Goal: Task Accomplishment & Management: Manage account settings

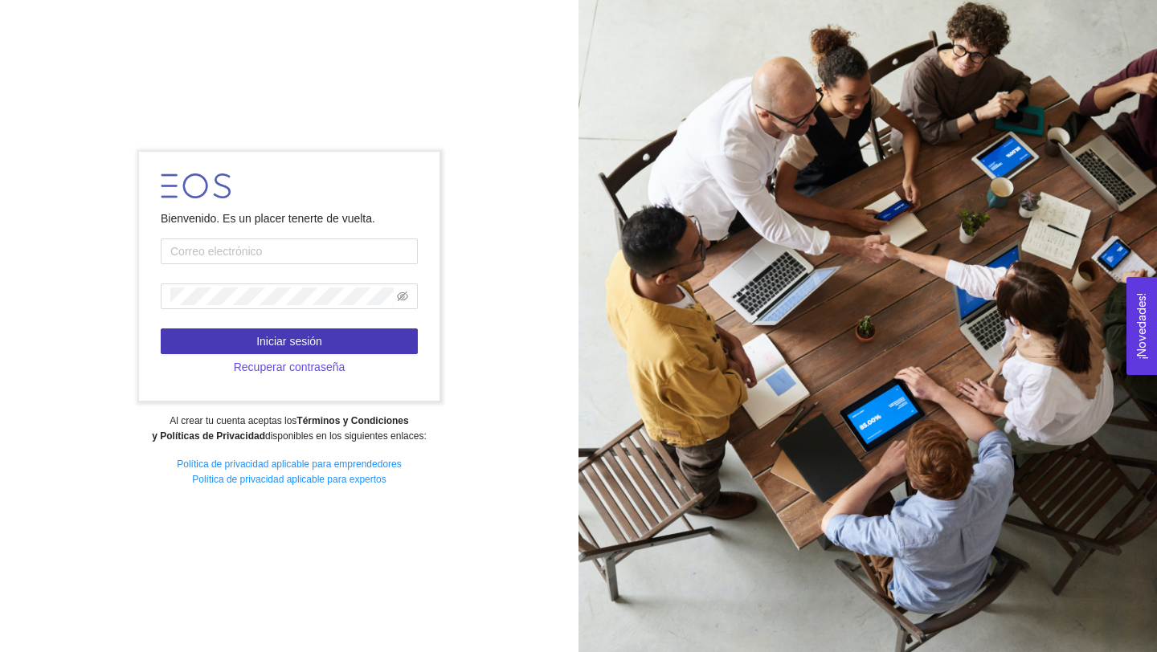
type input "[PERSON_NAME][DOMAIN_NAME][EMAIL_ADDRESS][DOMAIN_NAME]"
click at [351, 331] on button "Iniciar sesión" at bounding box center [289, 342] width 257 height 26
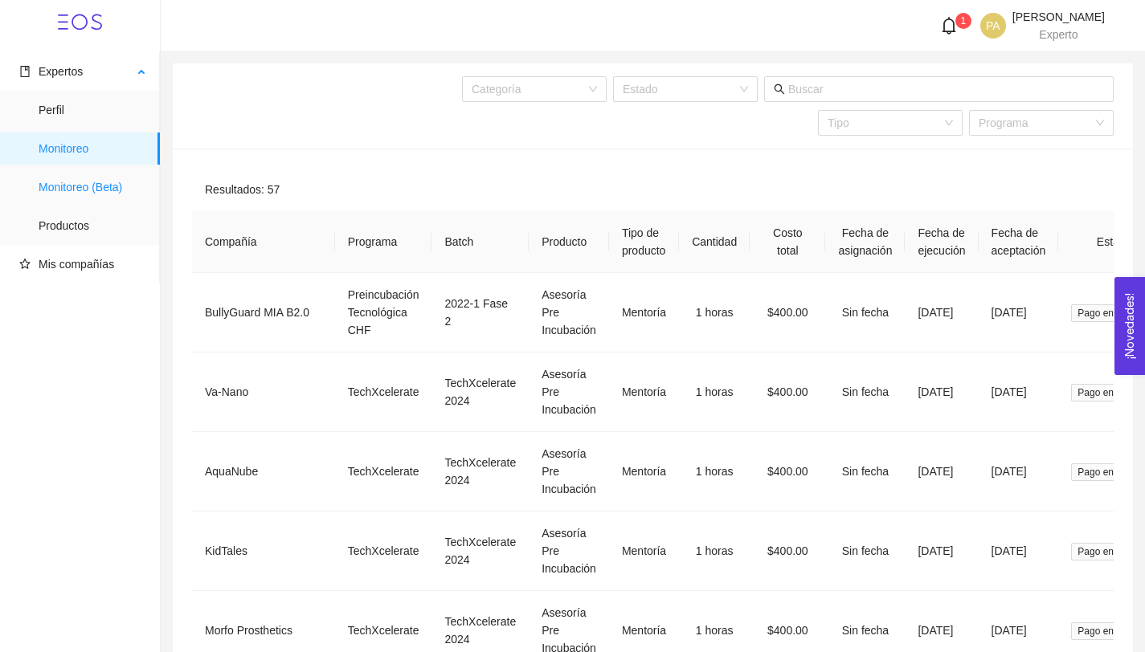
click at [88, 186] on span "Monitoreo (Beta)" at bounding box center [93, 187] width 108 height 32
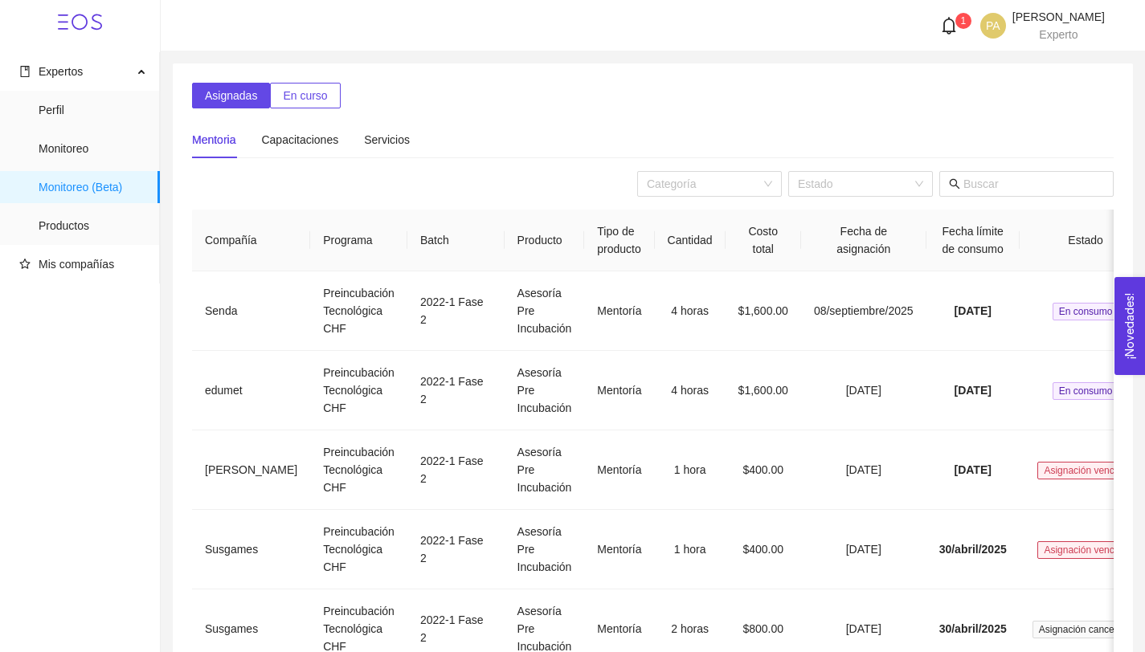
click at [285, 95] on span "En curso" at bounding box center [305, 96] width 44 height 18
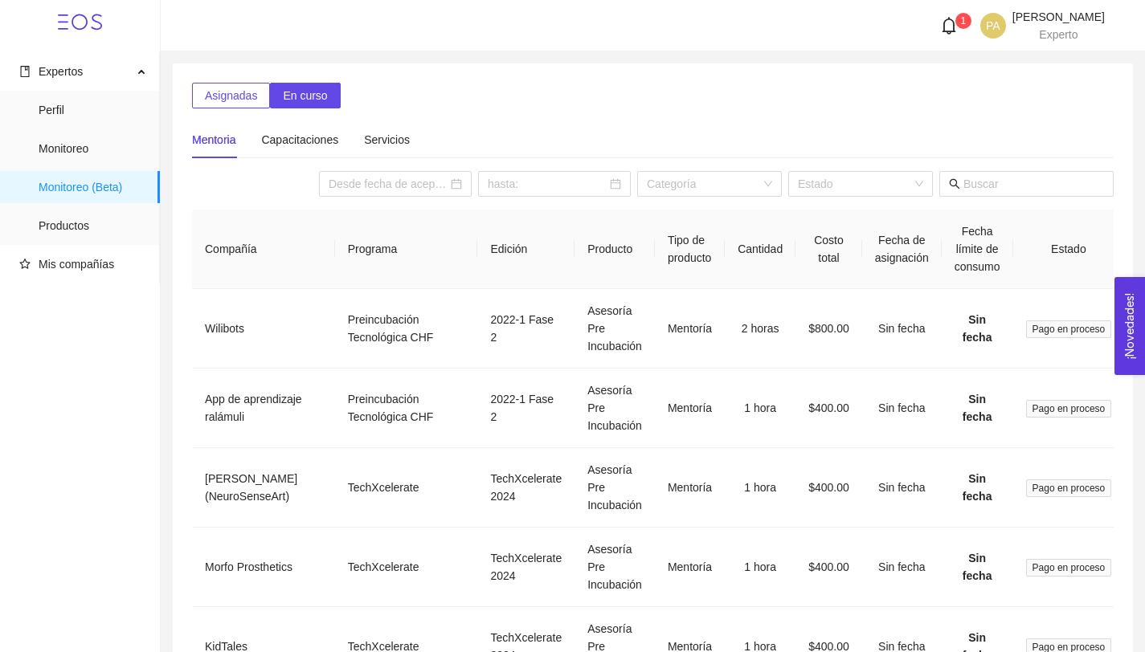
click at [240, 107] on button "Asignadas" at bounding box center [231, 96] width 78 height 26
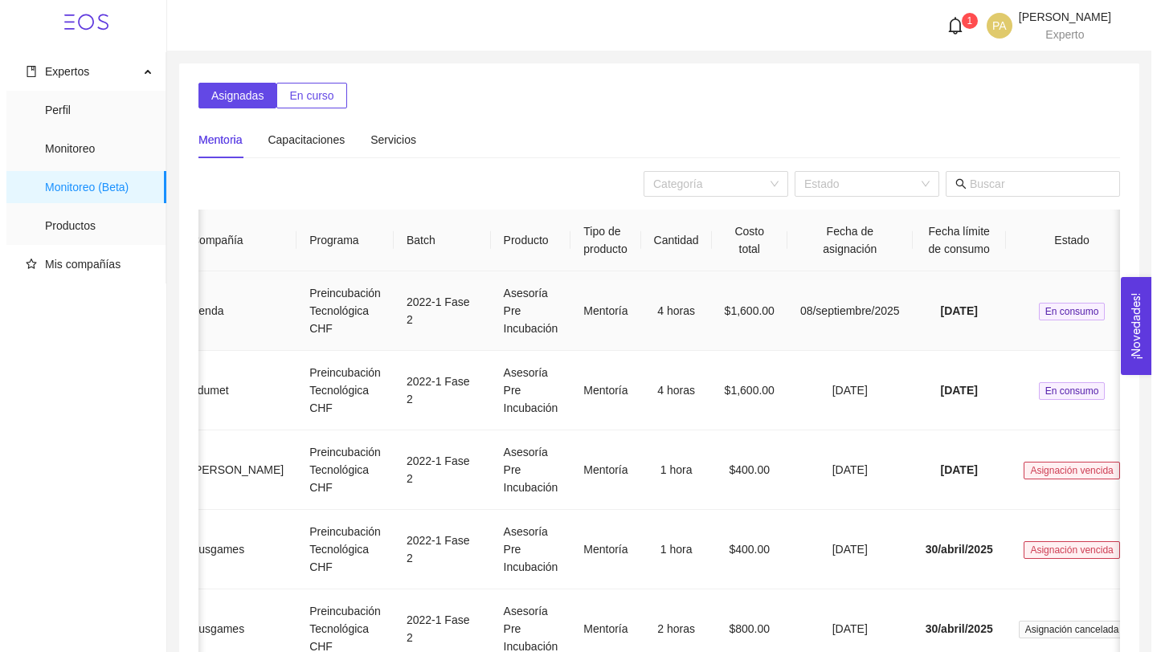
scroll to position [0, 60]
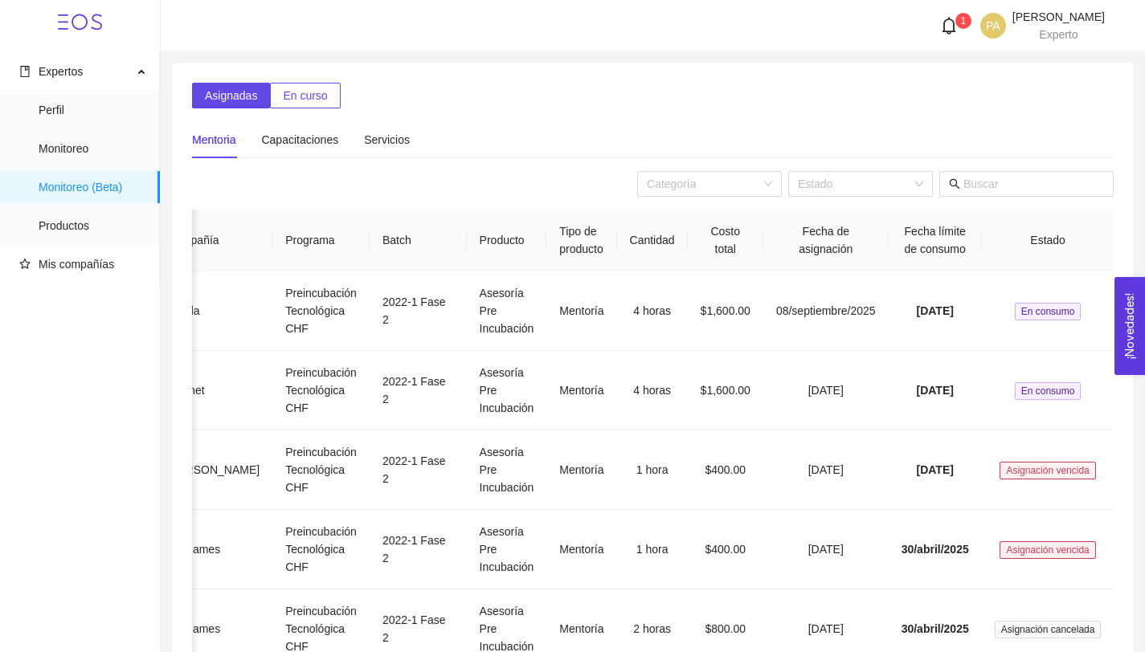
click at [932, 21] on div "1" at bounding box center [953, 26] width 42 height 18
click at [641, 127] on div "Mentoria Capacitaciones Servicios" at bounding box center [653, 139] width 922 height 37
click at [617, 309] on td "4 horas" at bounding box center [652, 312] width 71 height 80
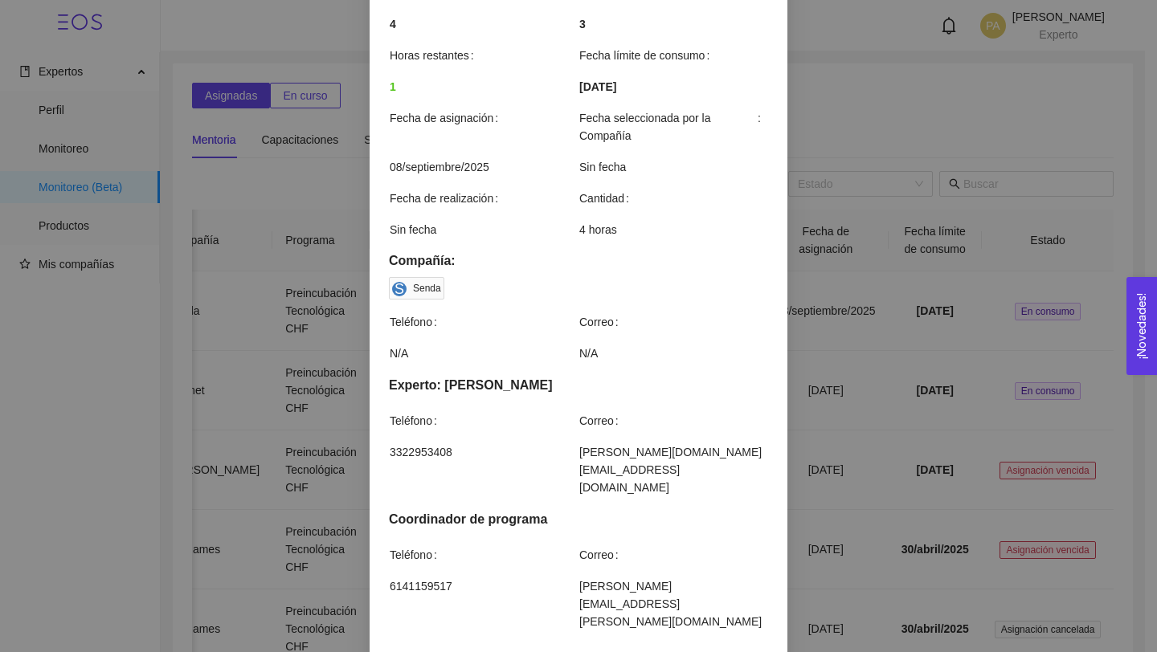
scroll to position [390, 0]
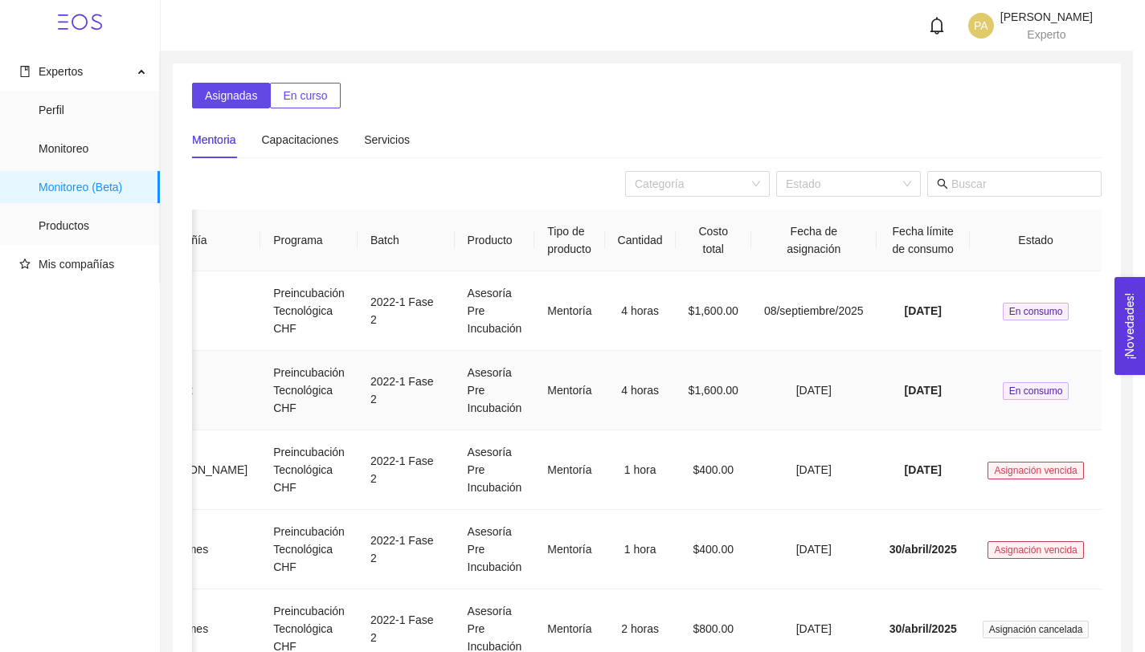
scroll to position [0, 48]
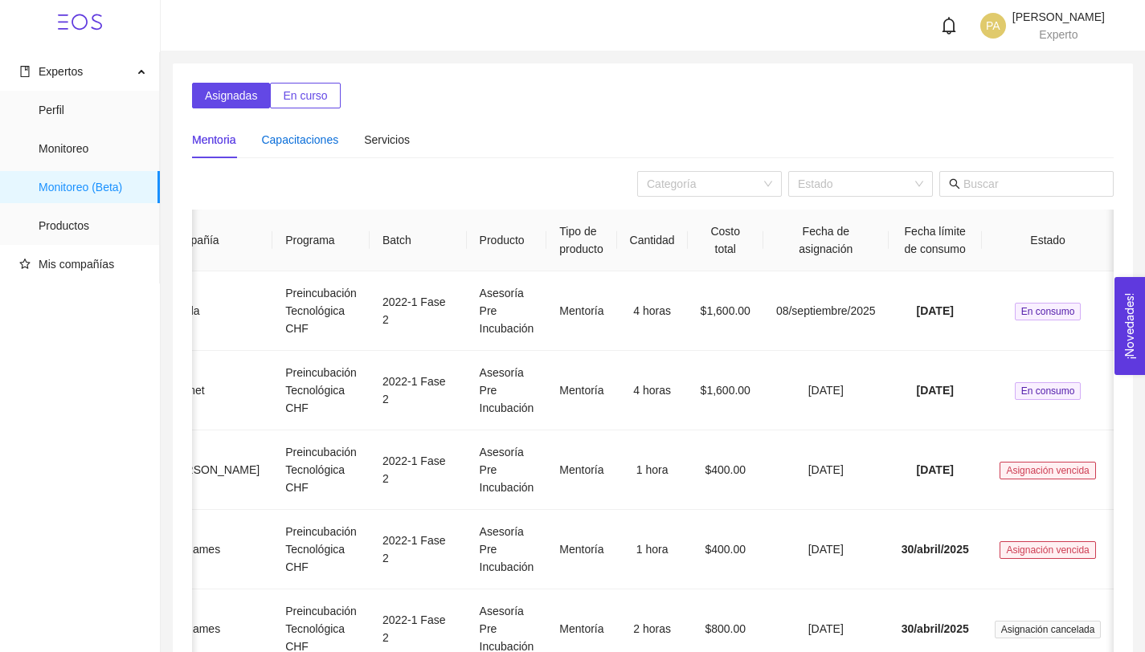
click at [303, 138] on div "Capacitaciones" at bounding box center [299, 140] width 77 height 18
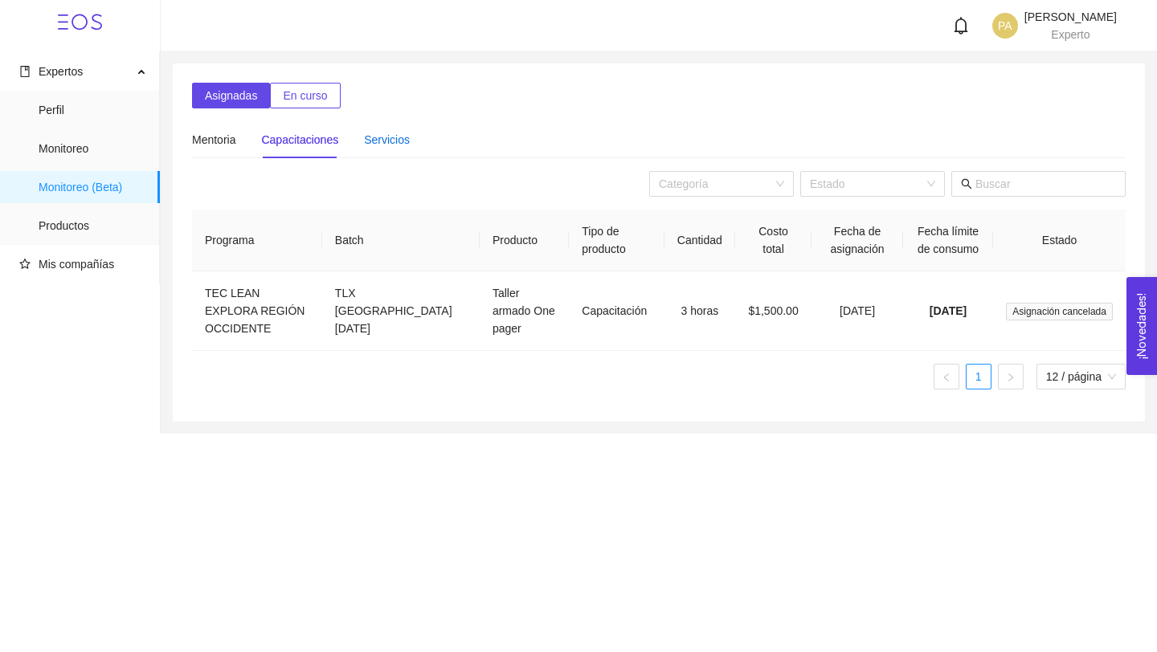
click at [373, 143] on div "Servicios" at bounding box center [387, 140] width 46 height 18
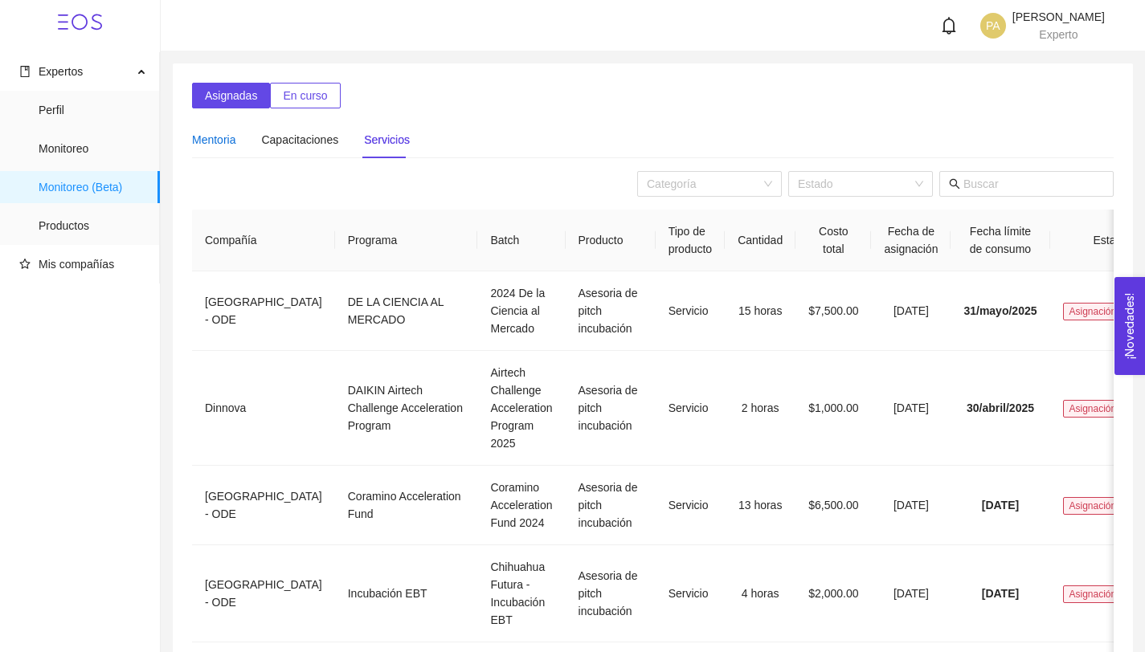
click at [235, 146] on div "Mentoria" at bounding box center [213, 140] width 43 height 18
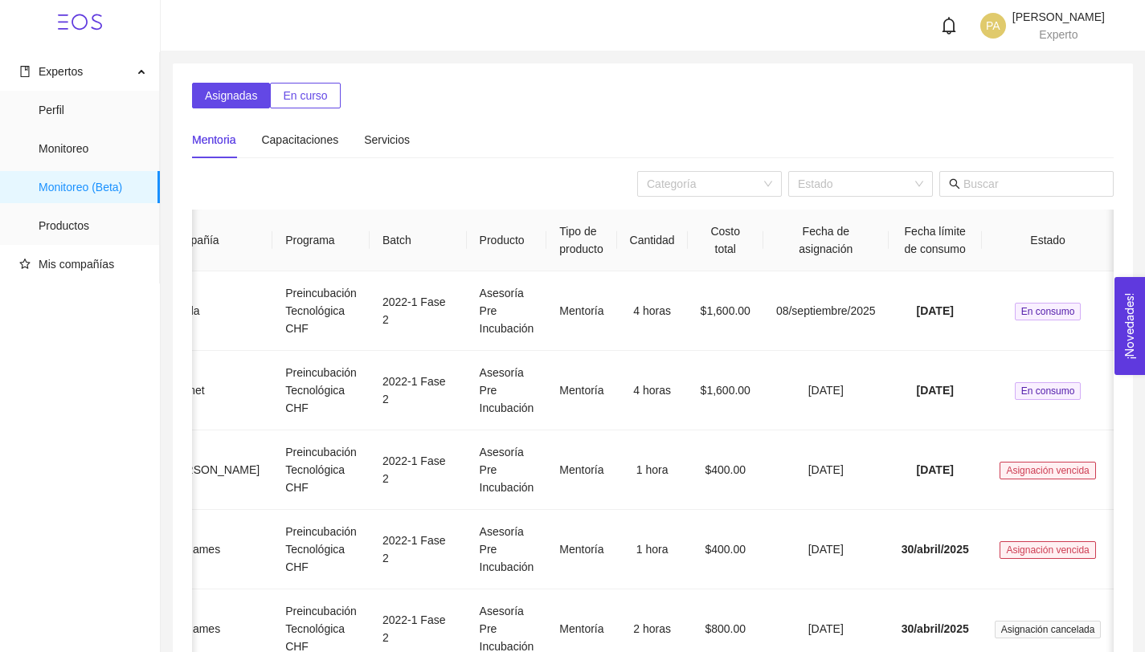
click at [302, 106] on button "En curso" at bounding box center [305, 96] width 70 height 26
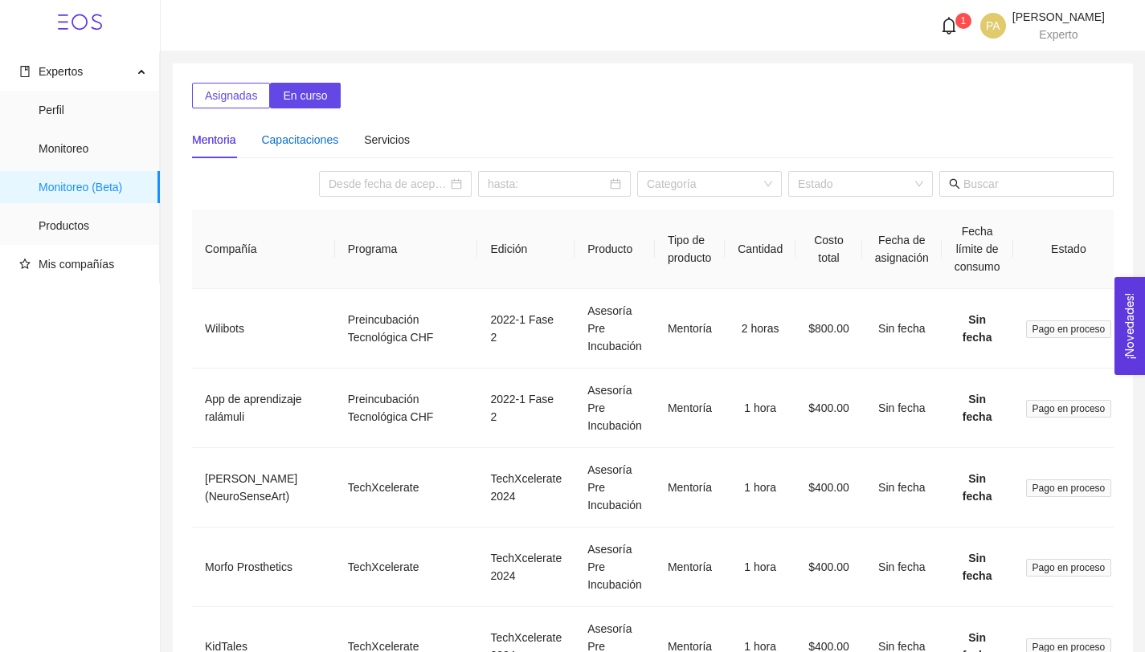
click at [314, 144] on div "Capacitaciones" at bounding box center [299, 140] width 77 height 18
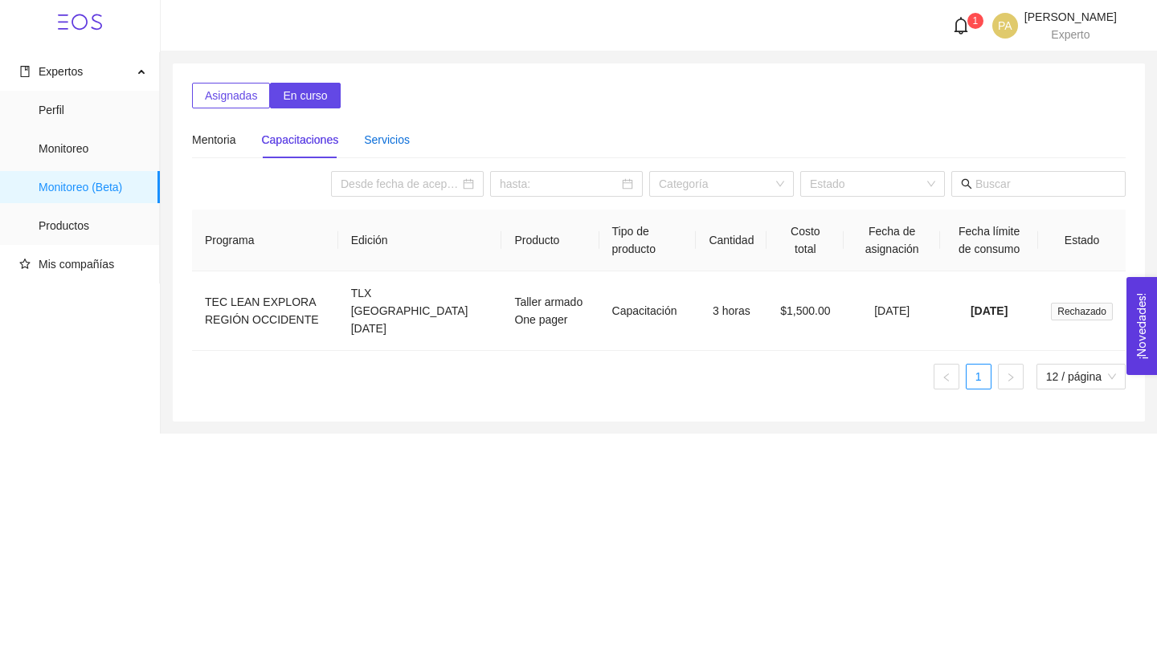
click at [375, 131] on div "Servicios" at bounding box center [387, 140] width 46 height 18
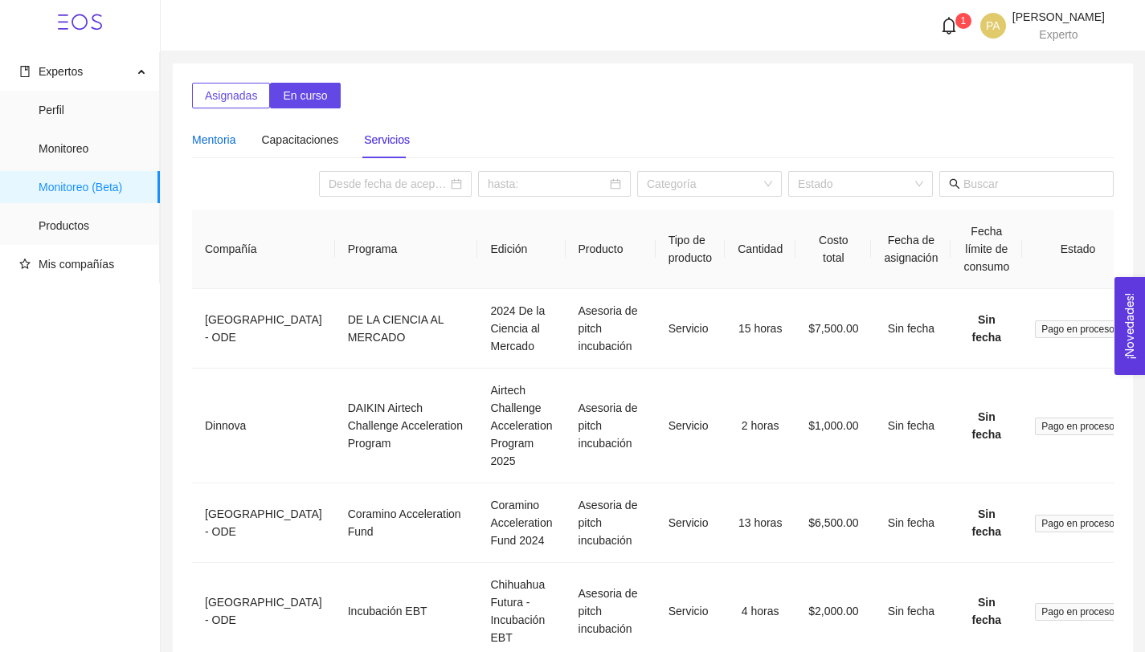
click at [227, 144] on div "Mentoria" at bounding box center [213, 140] width 43 height 18
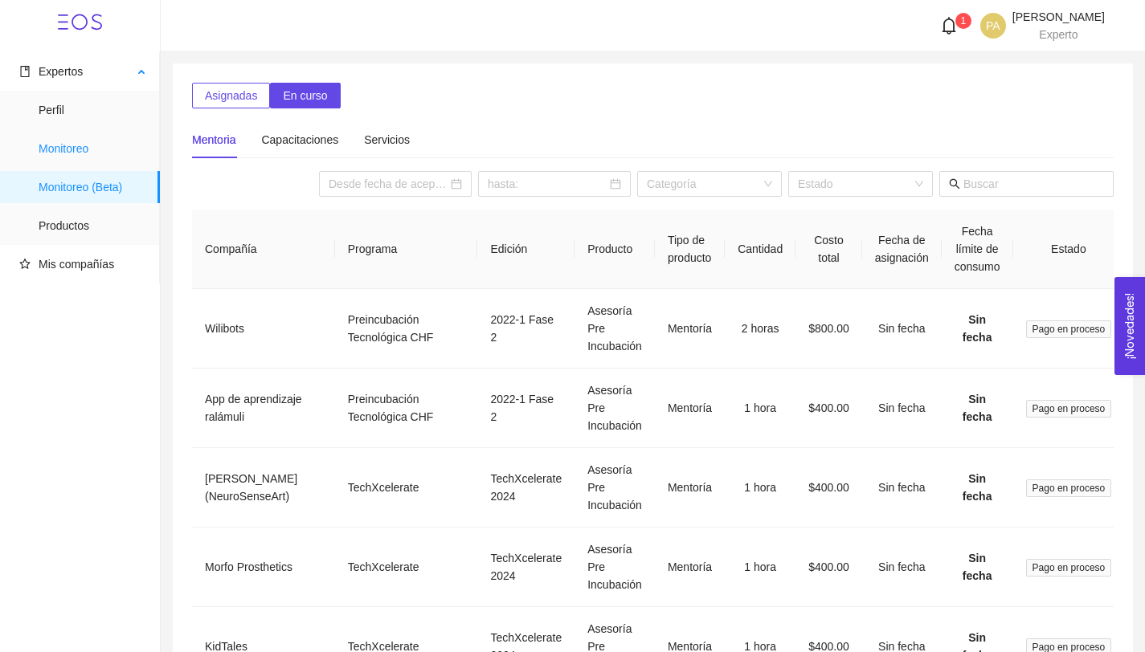
click at [111, 148] on span "Monitoreo" at bounding box center [93, 149] width 108 height 32
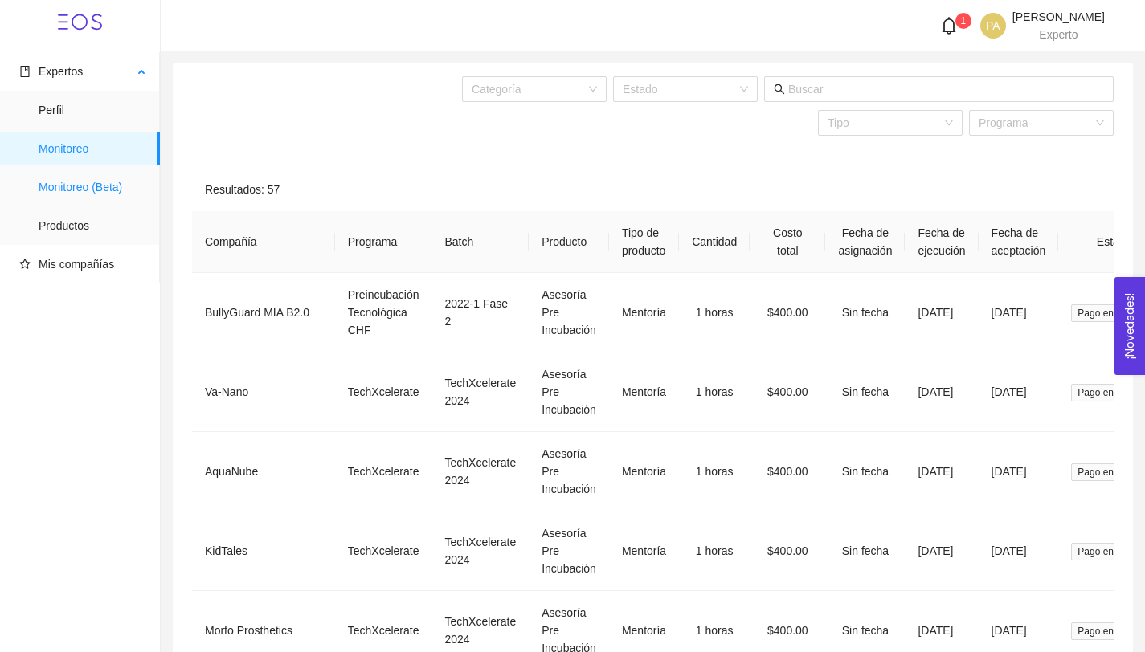
click at [82, 187] on span "Monitoreo (Beta)" at bounding box center [93, 187] width 108 height 32
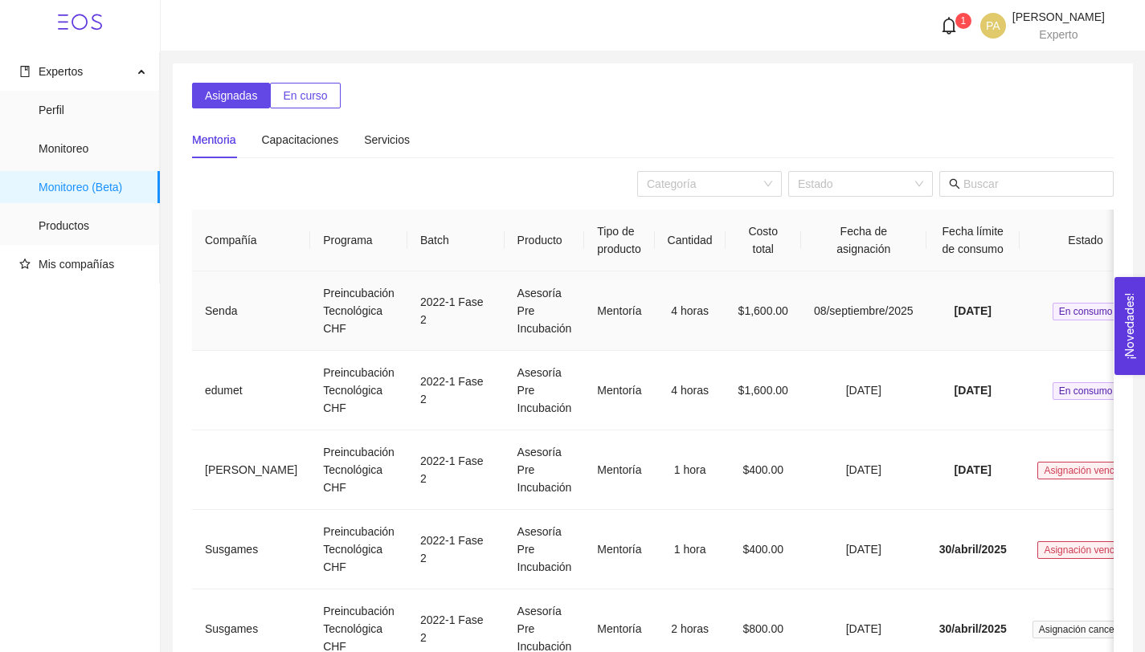
click at [283, 293] on td "Senda" at bounding box center [251, 312] width 118 height 80
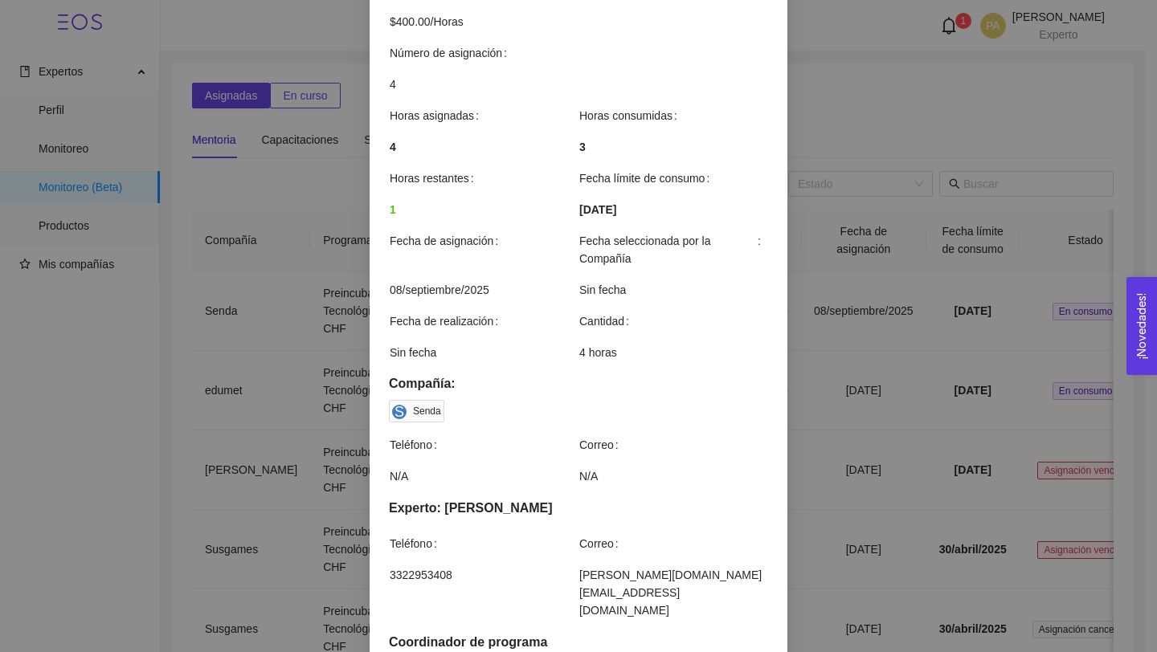
scroll to position [390, 0]
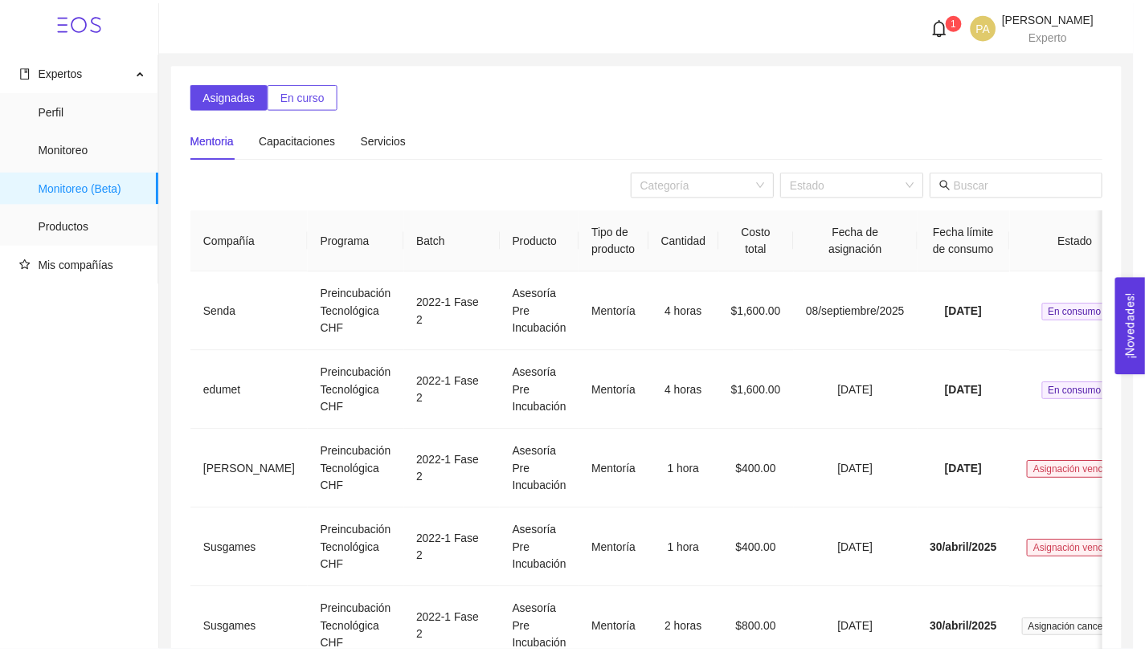
scroll to position [309, 0]
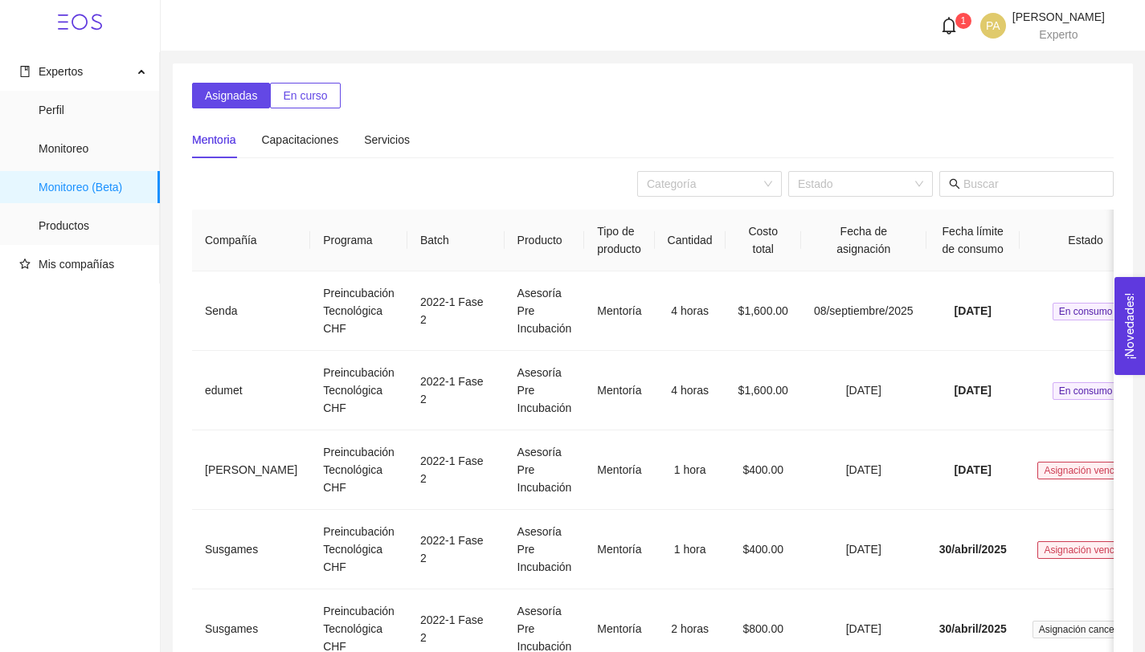
click at [529, 147] on div "Mentoria Capacitaciones Servicios" at bounding box center [653, 139] width 922 height 37
